Goal: Transaction & Acquisition: Purchase product/service

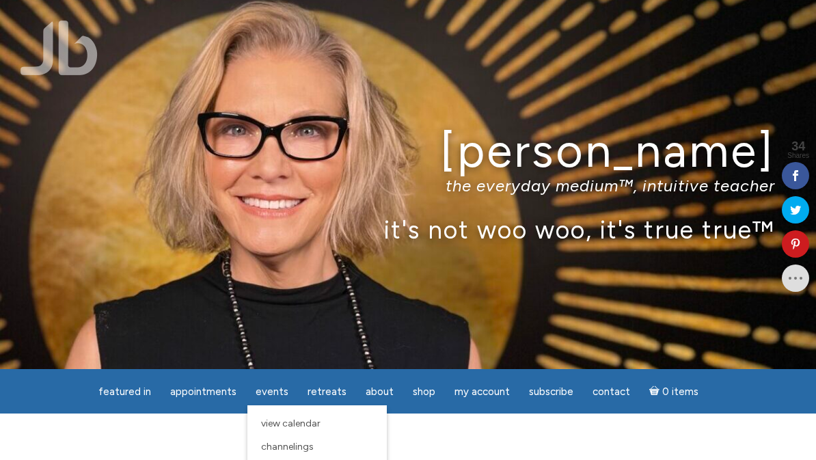
click at [271, 421] on span "View Calendar" at bounding box center [290, 424] width 59 height 12
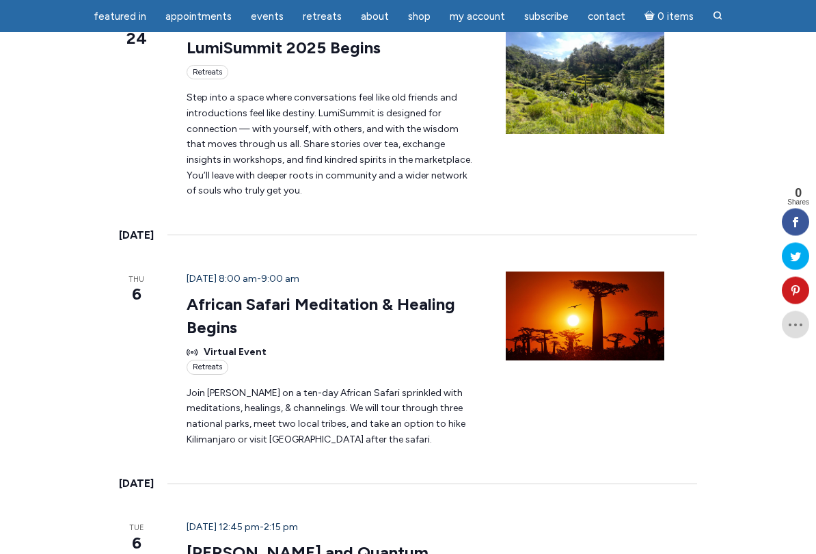
scroll to position [1816, 0]
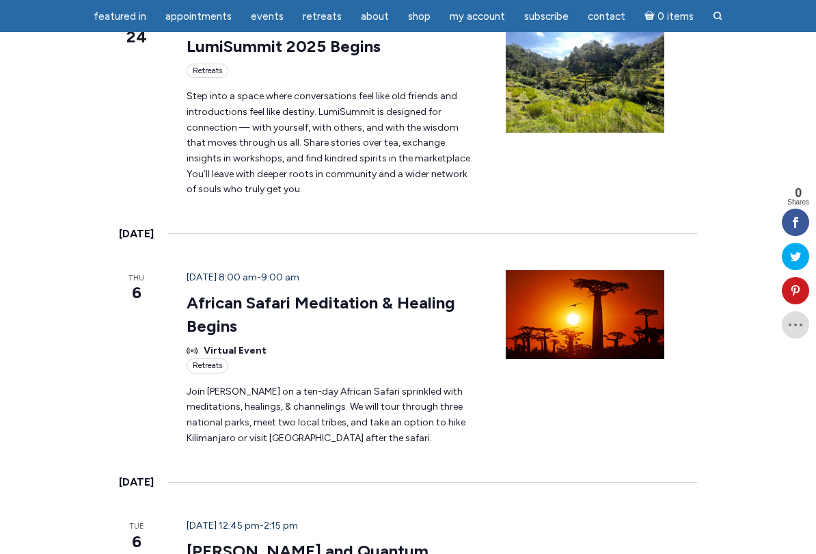
click at [255, 460] on link "[PERSON_NAME] and Quantum Energy Fusion 6 Week Series Begins" at bounding box center [324, 563] width 274 height 44
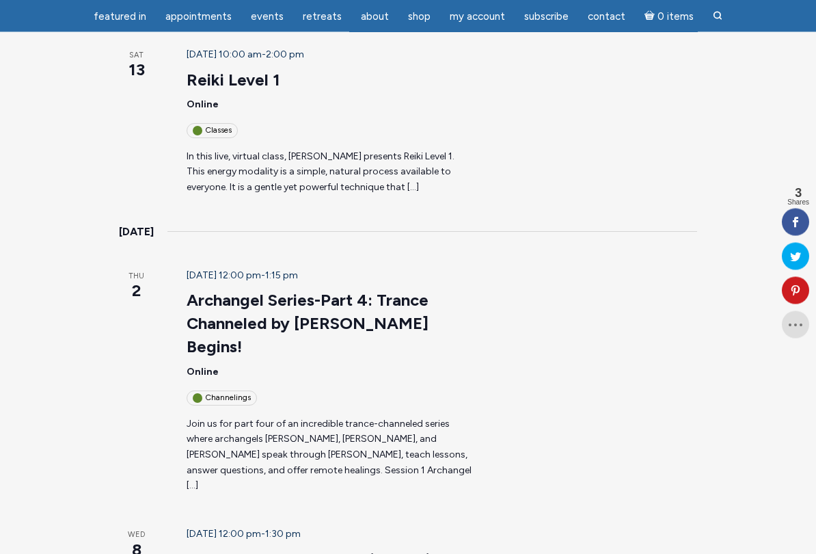
scroll to position [267, 0]
click at [192, 306] on div "October 2 @ 12:00 pm - 1:15 pm Archangel Series-Part 4: Trance Channeled by Jam…" at bounding box center [329, 380] width 319 height 226
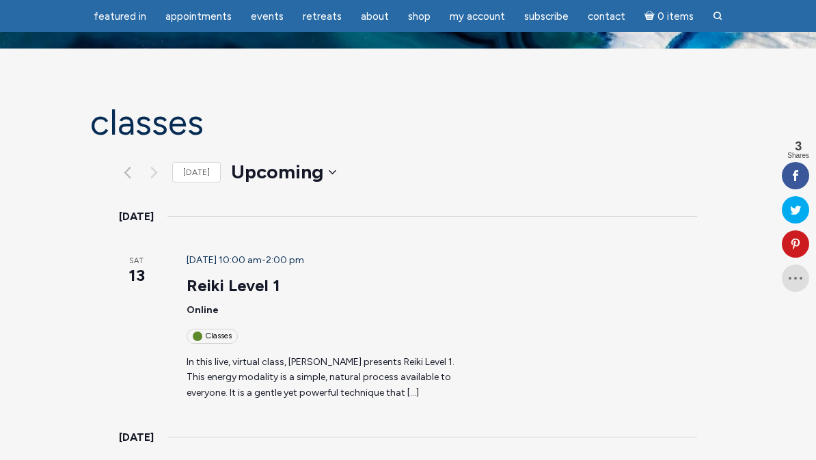
scroll to position [0, 0]
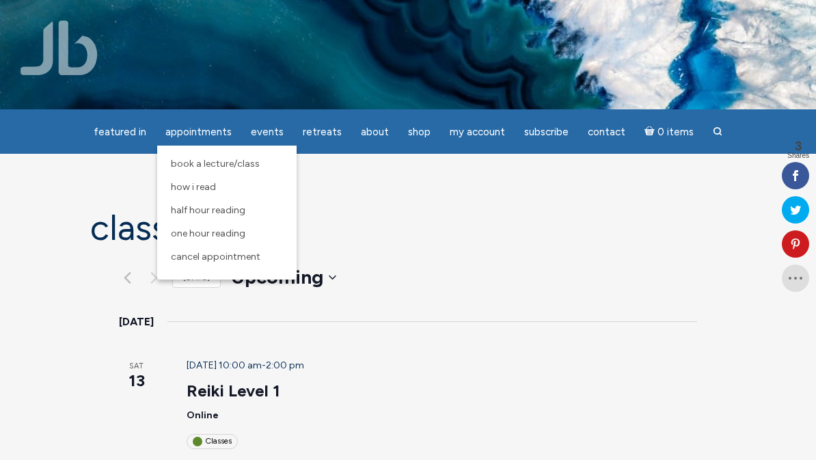
click at [237, 244] on link "One Hour Reading" at bounding box center [227, 233] width 126 height 23
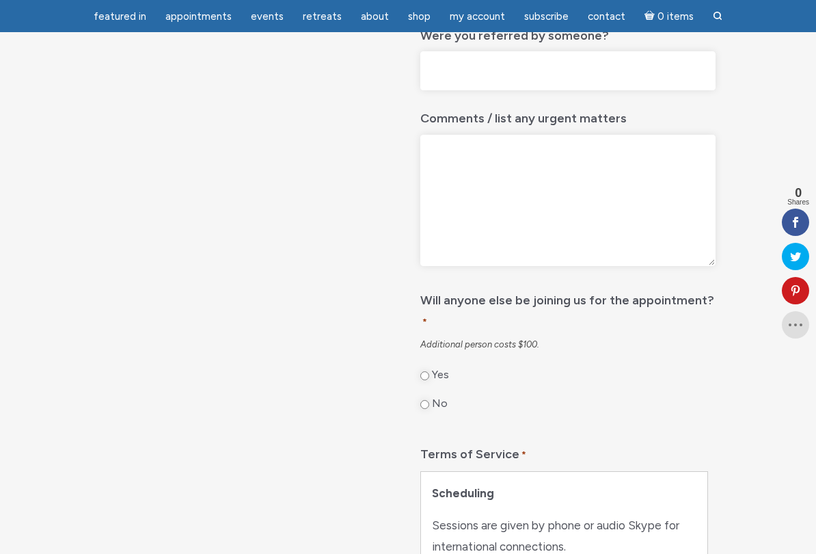
scroll to position [593, 0]
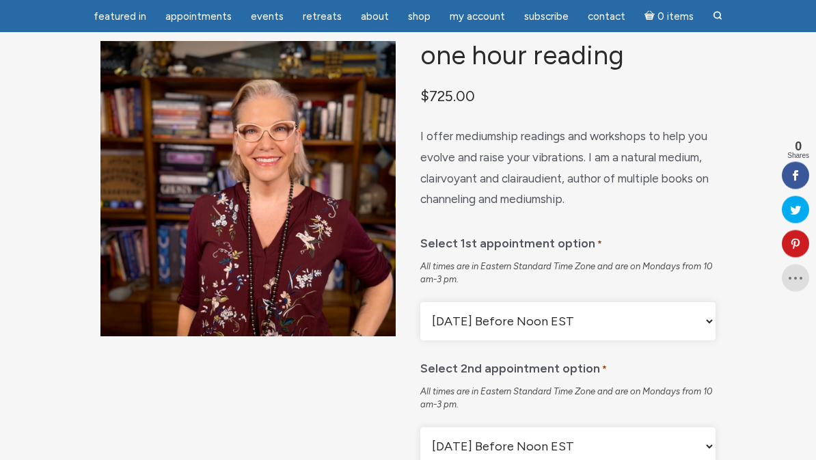
click at [700, 332] on select "[DATE] Before Noon EST [DATE] After Noon EST First Available" at bounding box center [568, 322] width 295 height 38
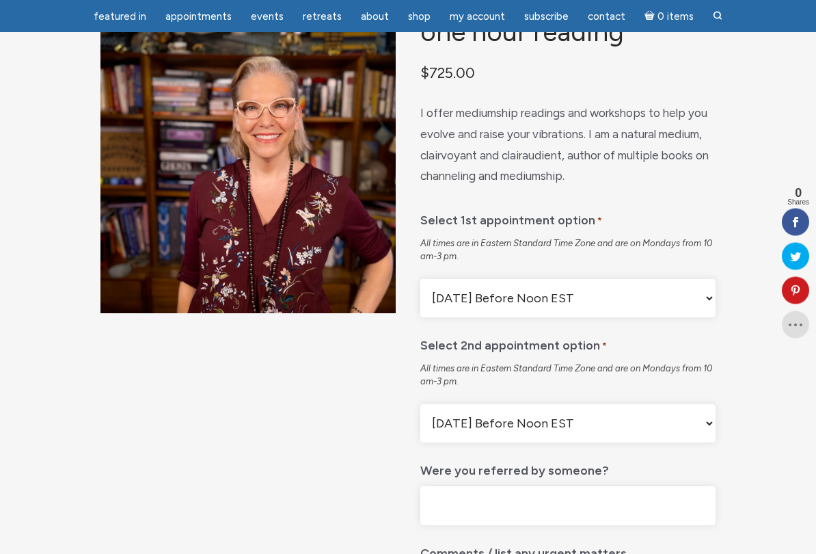
scroll to position [119, 0]
click at [702, 441] on select "[DATE] Before Noon EST [DATE] After Noon EST First Available" at bounding box center [568, 423] width 295 height 38
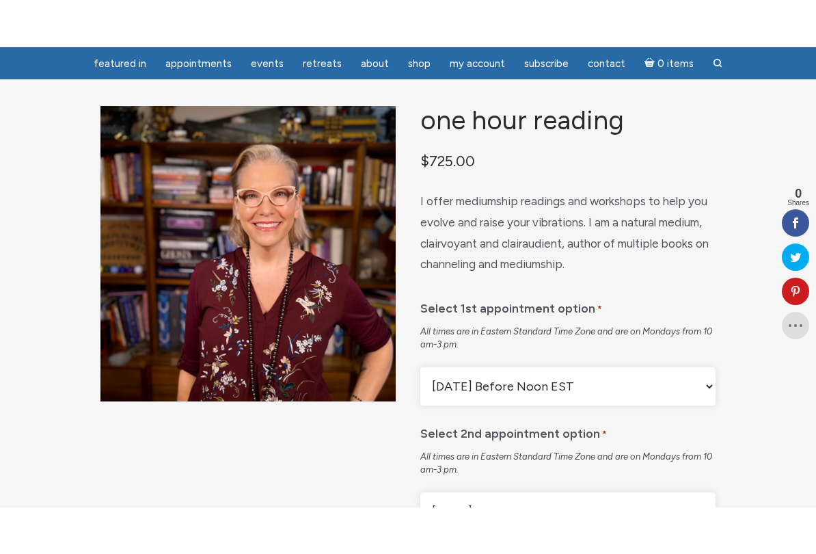
scroll to position [64, 0]
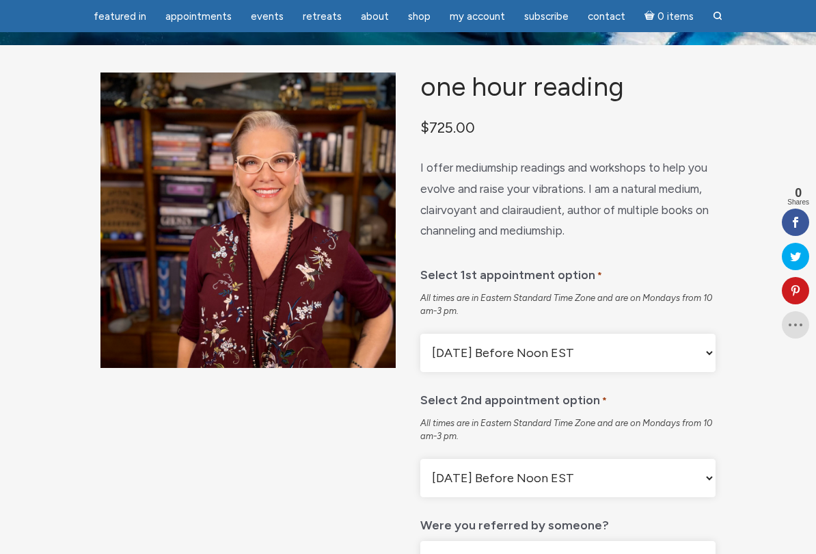
click at [579, 372] on select "[DATE] Before Noon EST [DATE] After Noon EST First Available" at bounding box center [568, 353] width 295 height 38
select select "First Available"
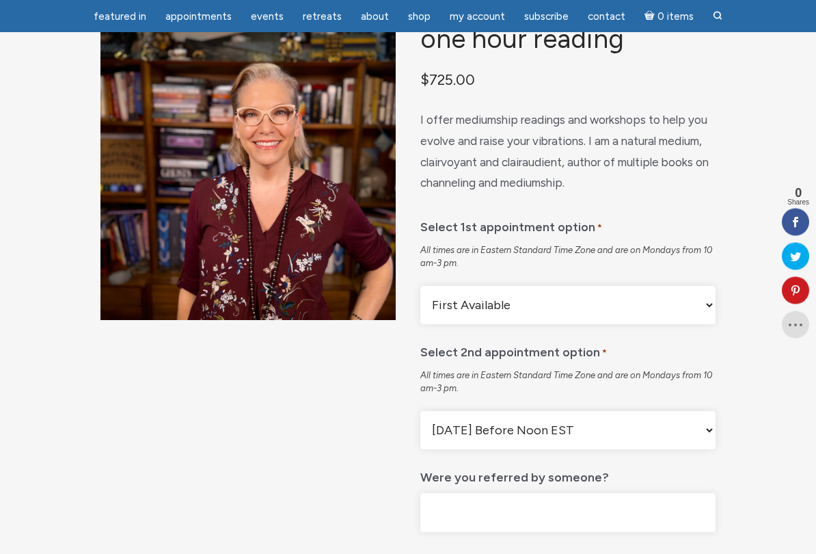
scroll to position [144, 0]
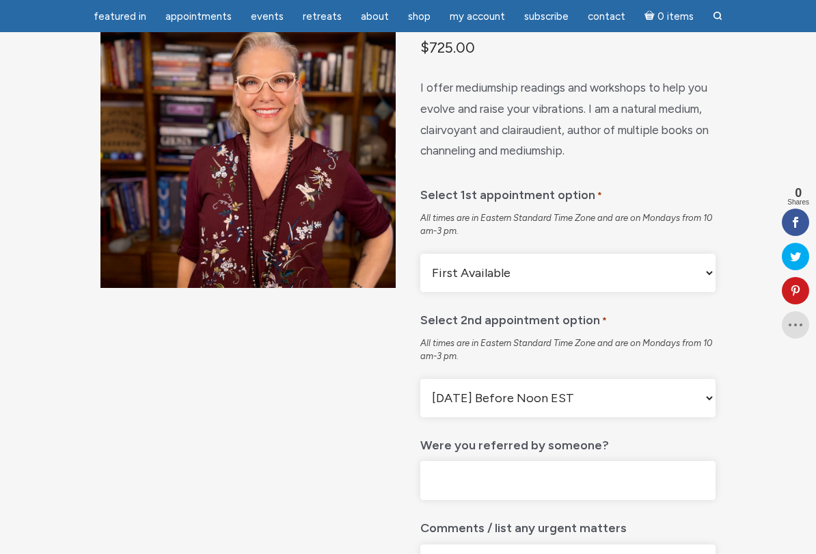
click at [563, 405] on select "[DATE] Before Noon EST [DATE] After Noon EST First Available" at bounding box center [568, 398] width 295 height 38
select select "First Available"
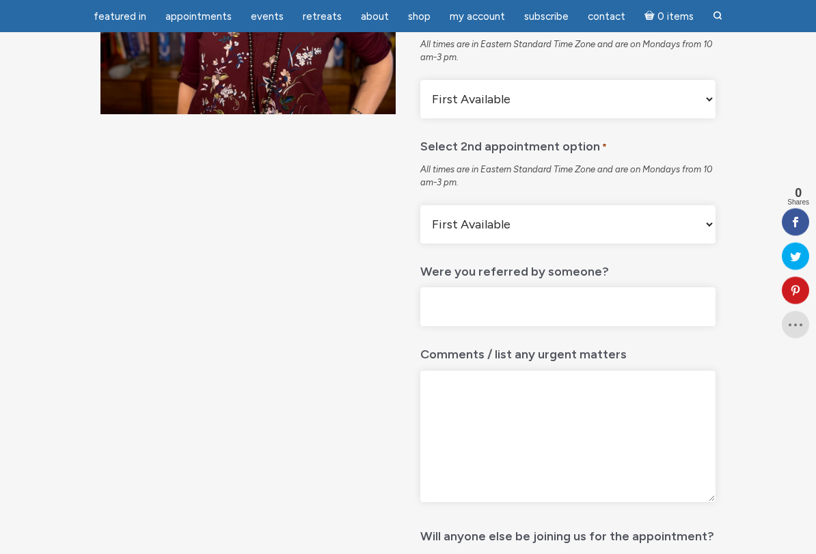
scroll to position [328, 0]
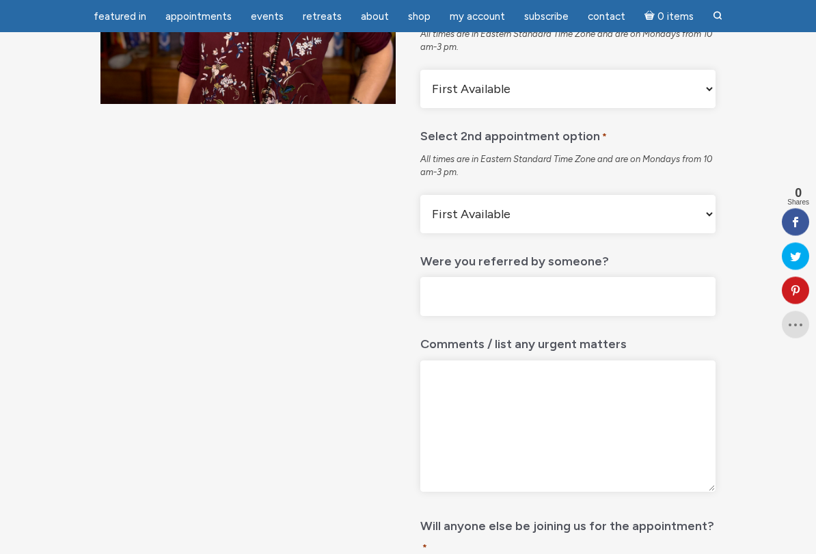
click at [574, 308] on input "Were you referred by someone?" at bounding box center [568, 297] width 295 height 39
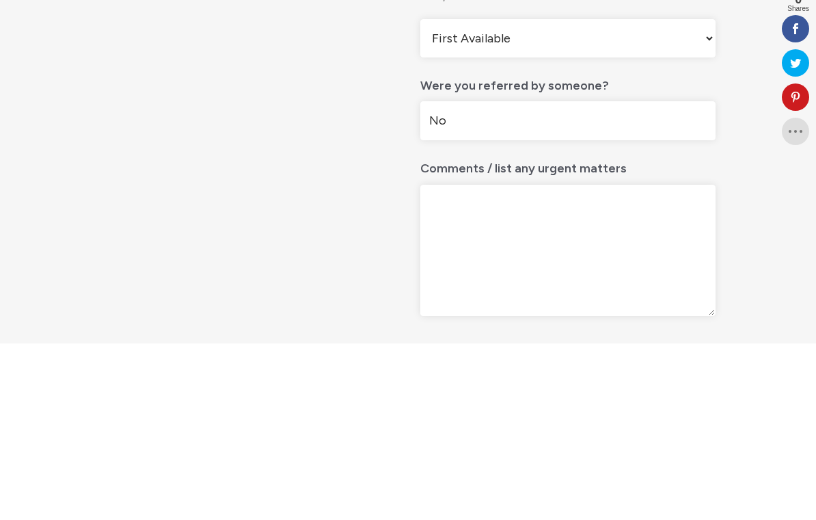
type input "No"
click at [737, 194] on div "One Hour Reading $ 725.00 I offer mediumship readings and workshops to help you…" at bounding box center [408, 472] width 816 height 1381
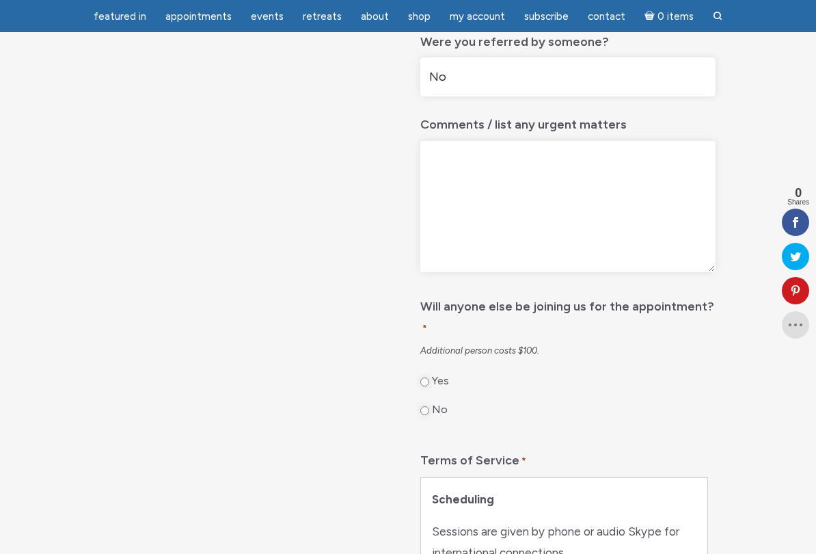
scroll to position [545, 0]
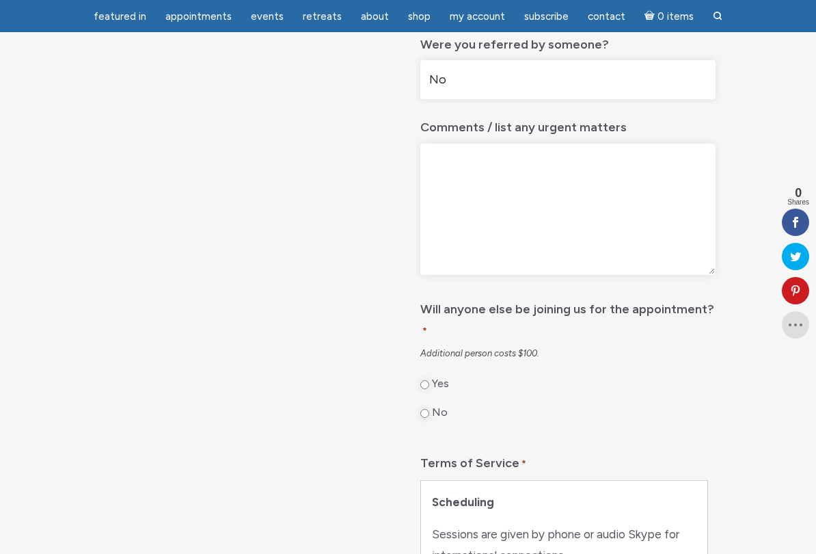
click at [423, 410] on input "No" at bounding box center [425, 413] width 9 height 9
radio input "true"
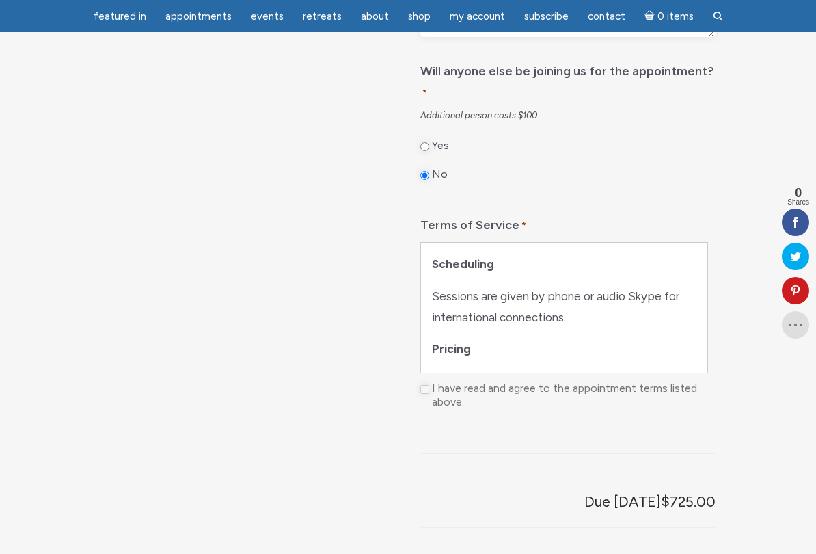
scroll to position [784, 0]
click at [455, 383] on label "I have read and agree to the appointment terms listed above." at bounding box center [569, 394] width 274 height 29
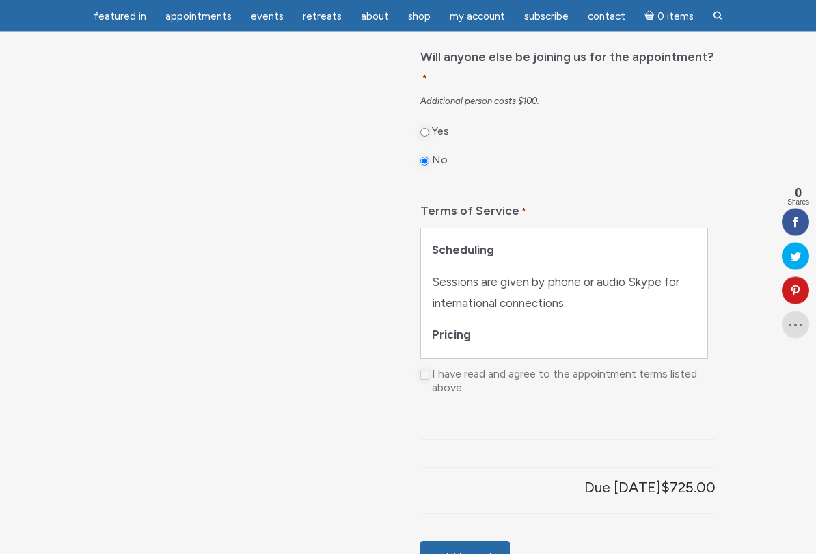
scroll to position [797, 0]
click at [609, 290] on p "Sessions are given by phone or audio Skype for international connections." at bounding box center [564, 292] width 265 height 42
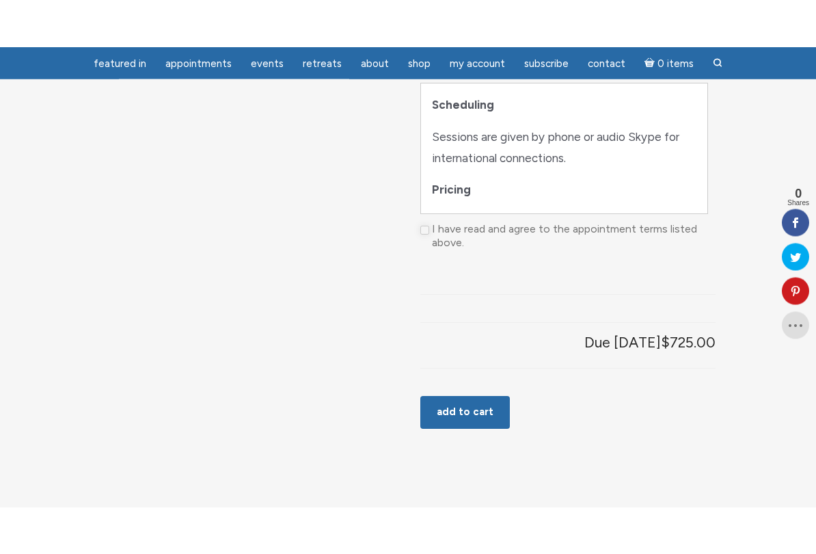
scroll to position [979, 0]
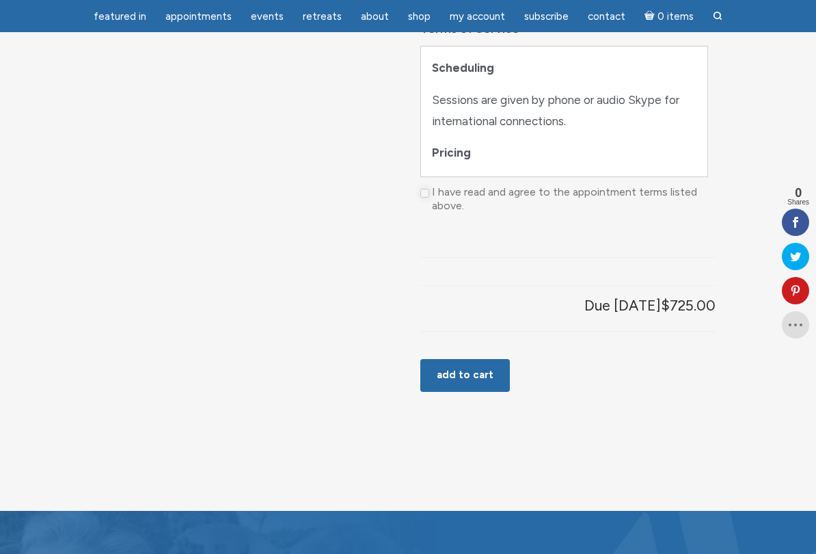
click at [459, 364] on button "Add to cart" at bounding box center [466, 375] width 90 height 33
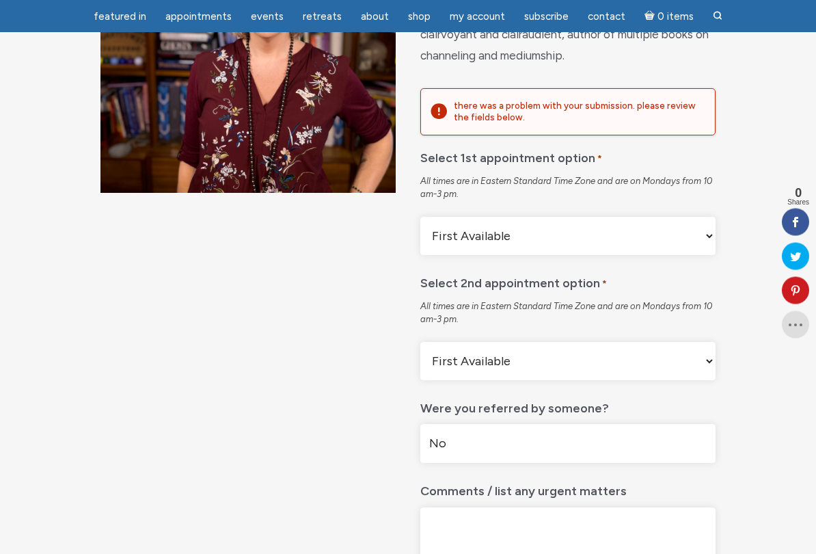
scroll to position [321, 0]
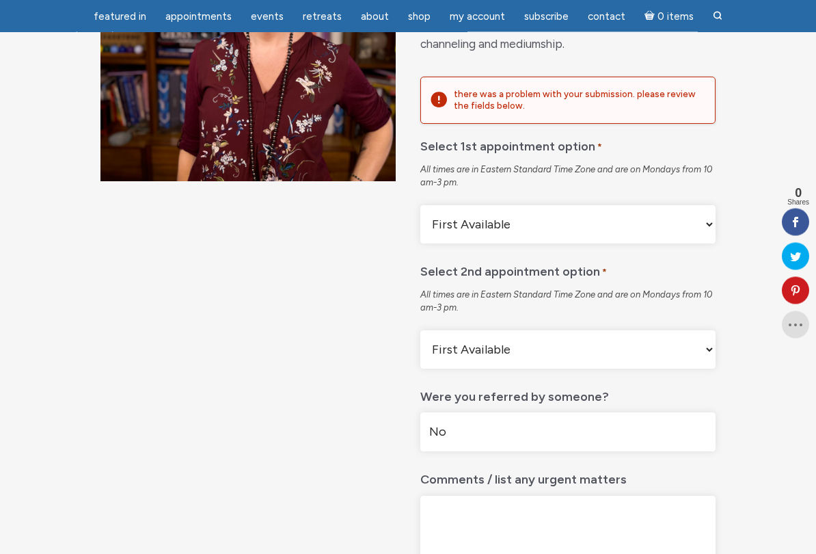
click at [641, 244] on select "[DATE] Before Noon EST [DATE] After Noon EST First Available" at bounding box center [568, 225] width 295 height 38
select select "[DATE] Before Noon EST"
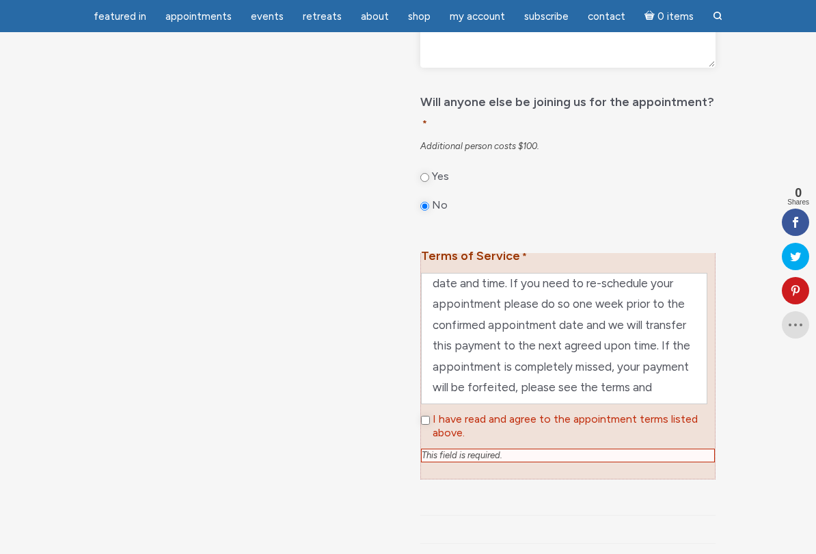
scroll to position [329, 0]
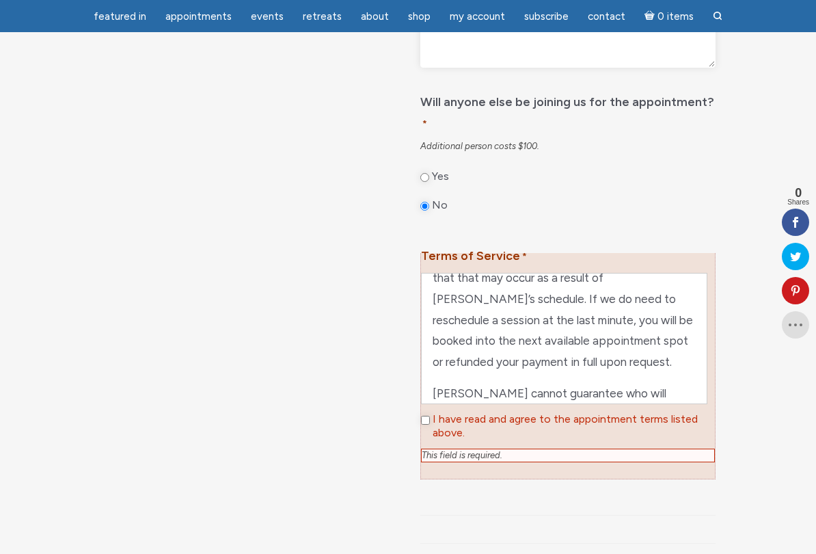
click at [430, 418] on input "I have read and agree to the appointment terms listed above." at bounding box center [425, 420] width 9 height 9
checkbox input "true"
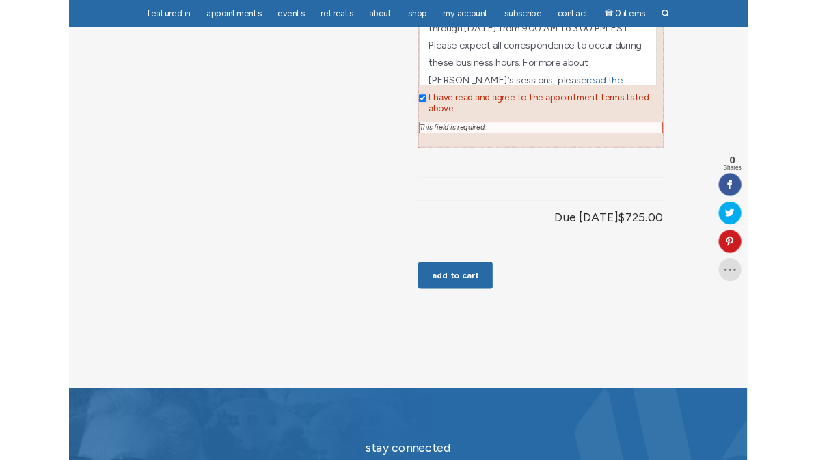
scroll to position [1180, 0]
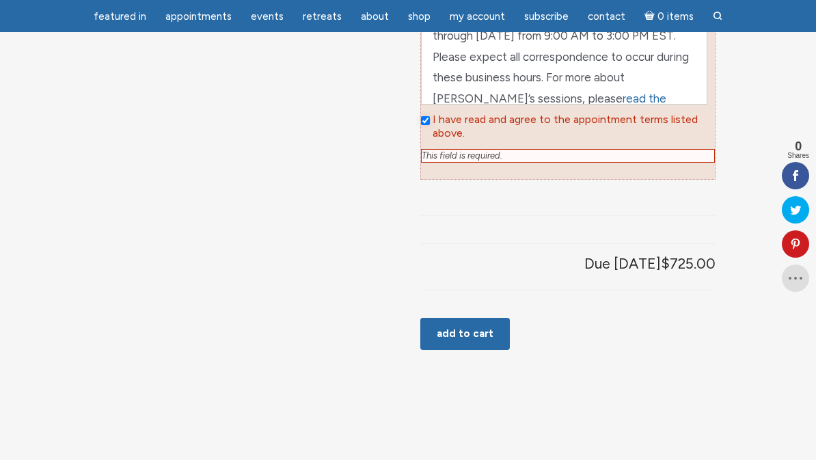
click at [477, 320] on button "Add to cart" at bounding box center [466, 334] width 90 height 33
click at [472, 318] on button "Add to cart" at bounding box center [466, 334] width 90 height 33
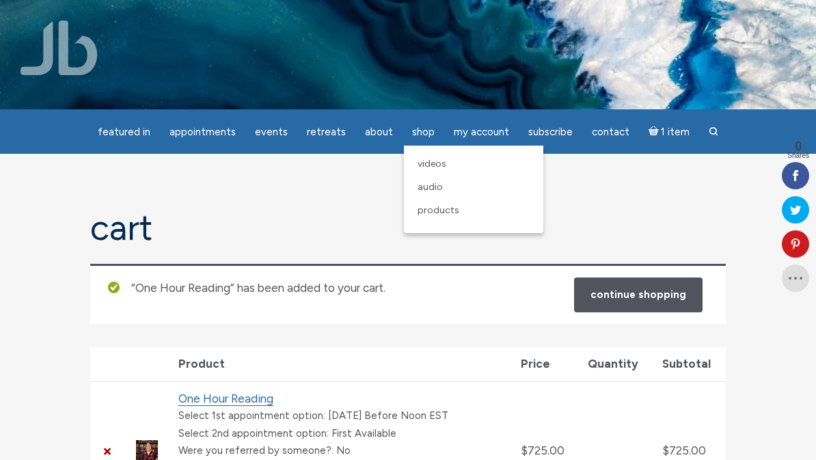
click at [488, 218] on link "Products" at bounding box center [474, 210] width 126 height 23
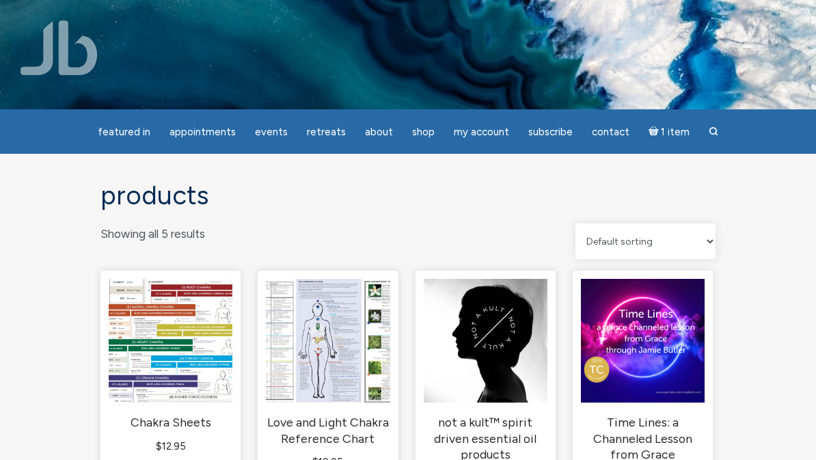
click at [511, 378] on img "main" at bounding box center [486, 341] width 124 height 124
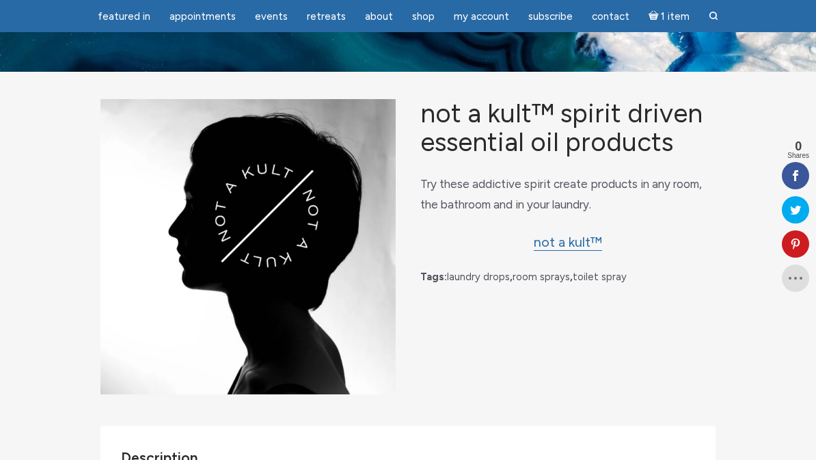
scroll to position [36, 0]
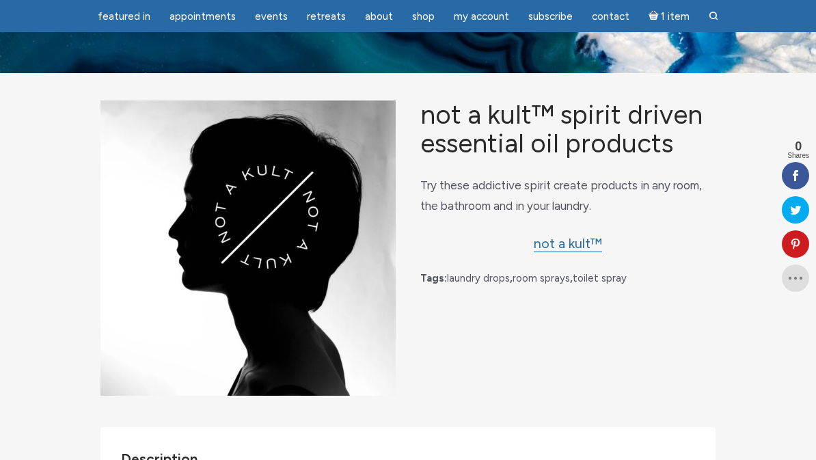
click at [586, 252] on link "not a kult™" at bounding box center [568, 243] width 68 height 17
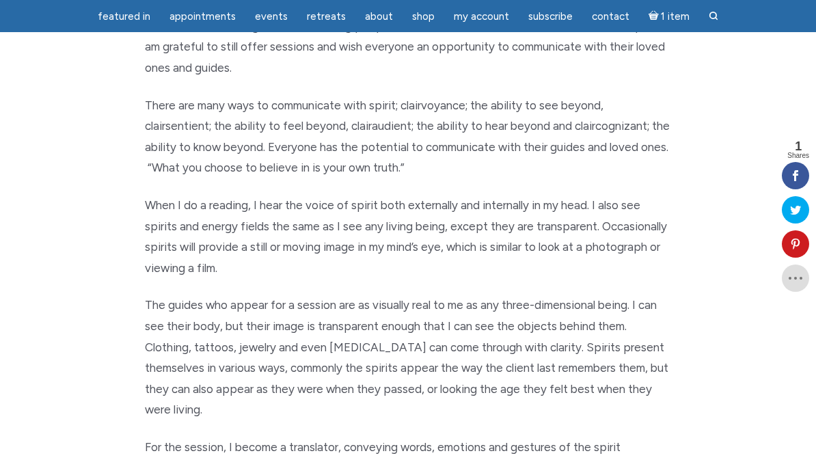
scroll to position [219, 0]
